Goal: Information Seeking & Learning: Learn about a topic

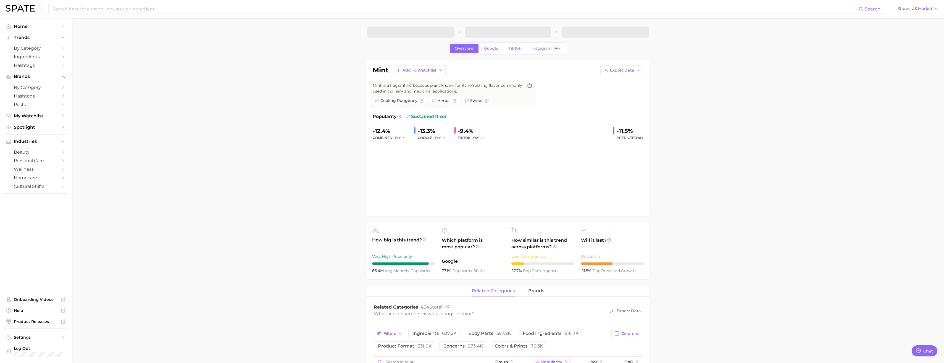
type textarea "x"
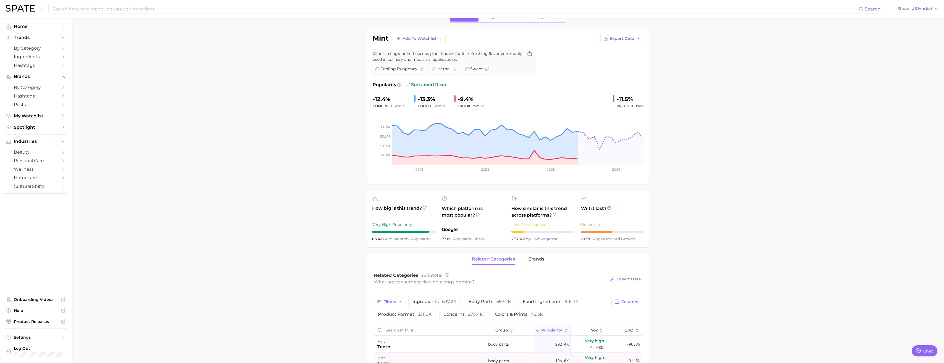
scroll to position [110, 0]
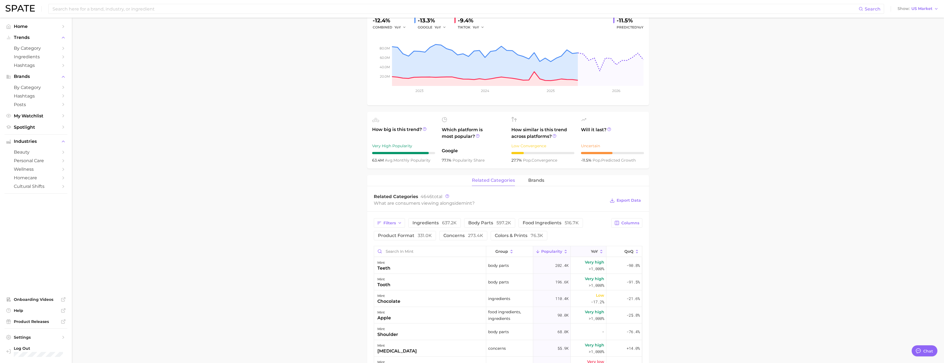
click at [585, 250] on icon at bounding box center [587, 251] width 5 height 5
click at [420, 247] on input "Search in mint" at bounding box center [430, 251] width 112 height 10
click at [409, 245] on div "Filters ingredients 637.2k body parts 597.2k food ingredients 516.7k product fo…" at bounding box center [508, 337] width 282 height 251
click at [410, 248] on input "tea" at bounding box center [430, 251] width 112 height 10
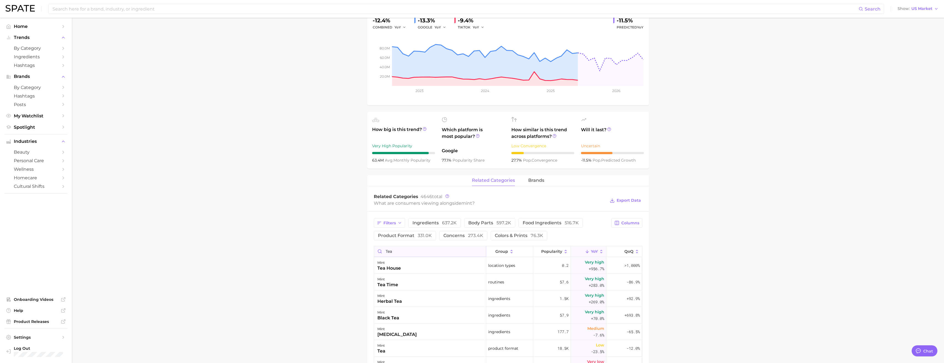
click at [410, 248] on input "tea" at bounding box center [430, 251] width 112 height 10
type input "fragran"
